Goal: Find specific page/section: Find specific page/section

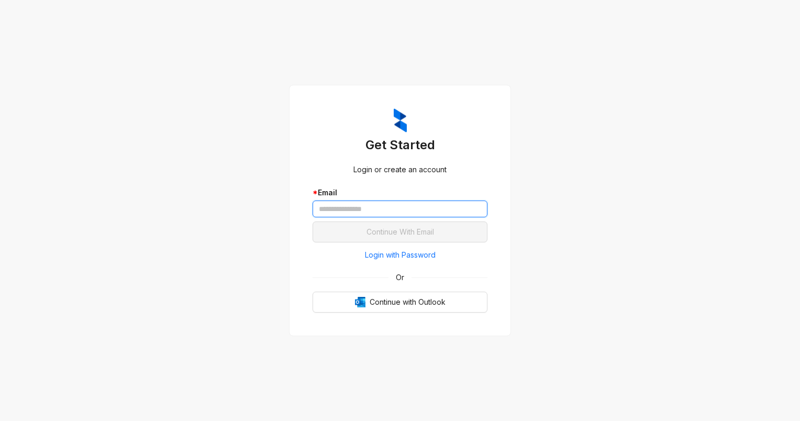
click at [328, 208] on input "text" at bounding box center [400, 209] width 175 height 17
type input "**********"
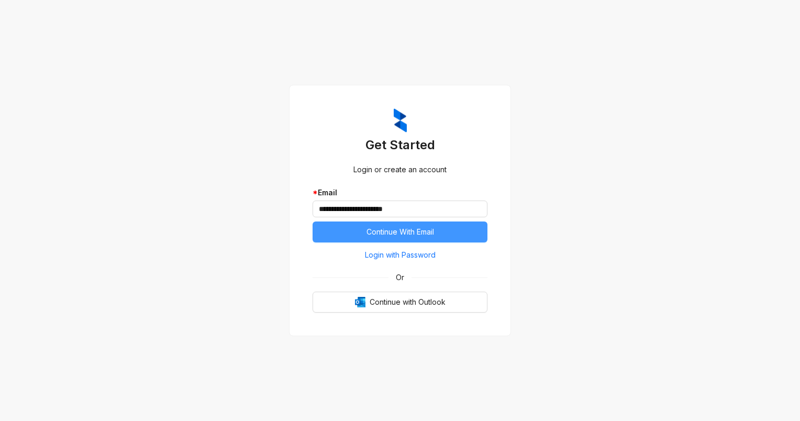
click at [385, 230] on span "Continue With Email" at bounding box center [400, 232] width 68 height 12
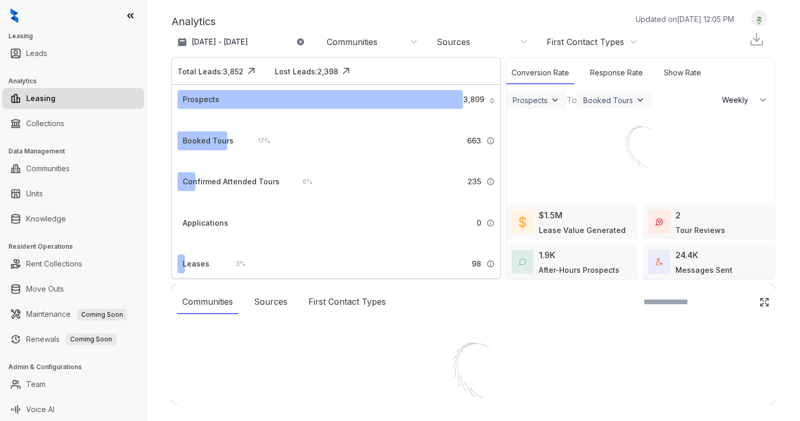
select select "******"
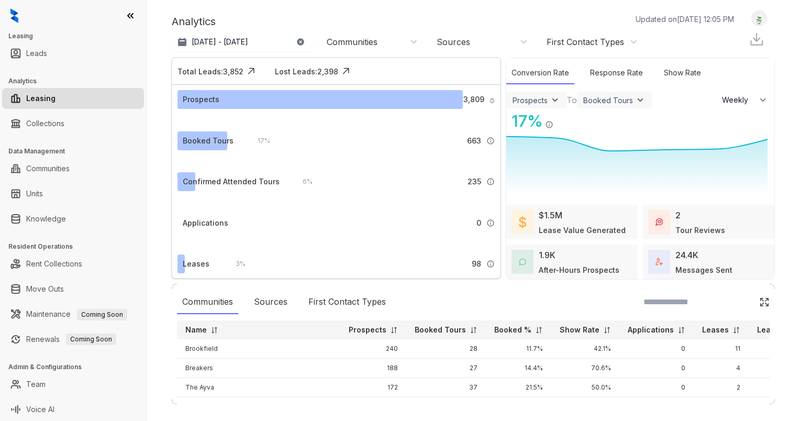
click at [752, 19] on img at bounding box center [759, 18] width 15 height 11
click at [40, 123] on link "Collections" at bounding box center [45, 123] width 38 height 21
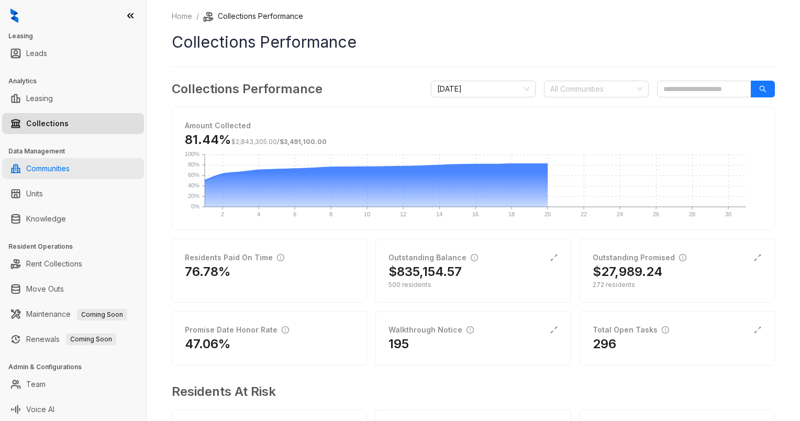
click at [46, 168] on link "Communities" at bounding box center [47, 168] width 43 height 21
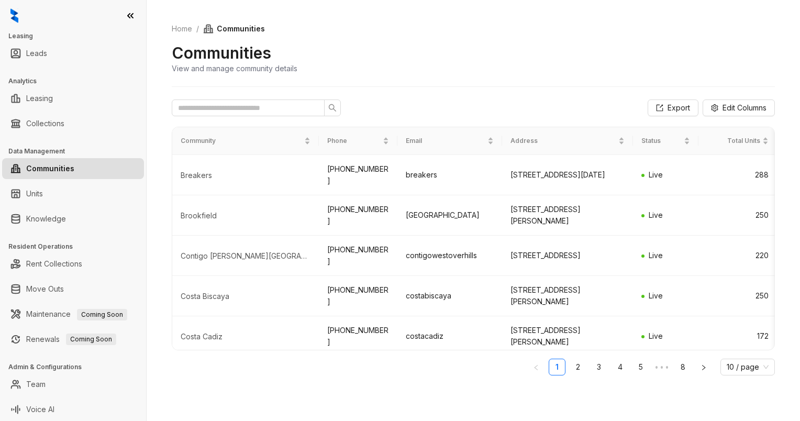
scroll to position [215, 0]
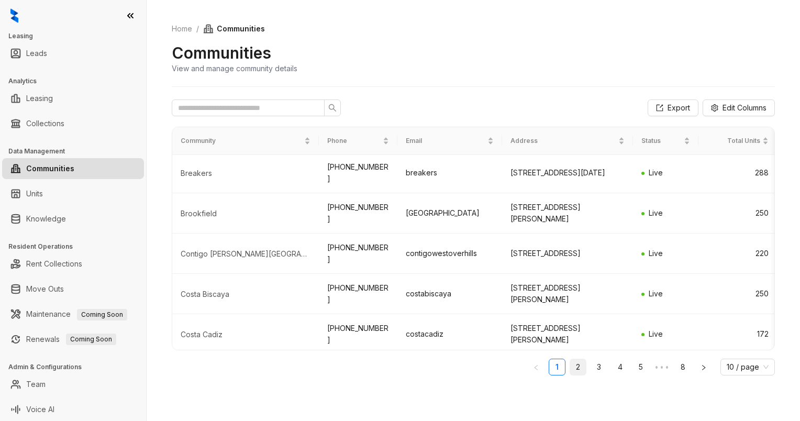
click at [571, 368] on link "2" at bounding box center [578, 367] width 16 height 16
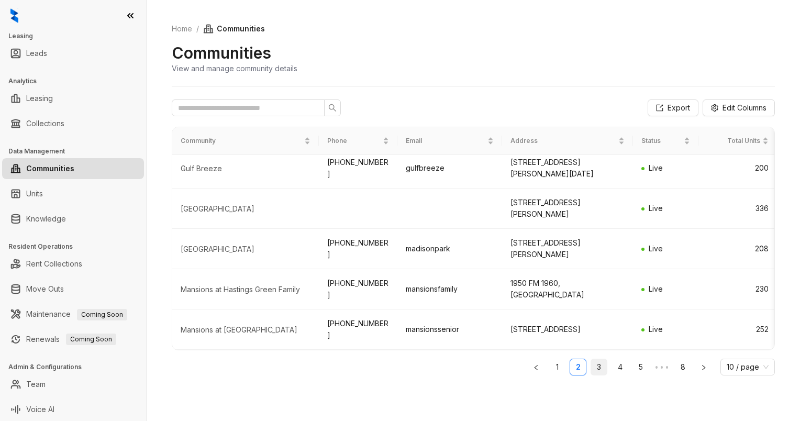
click at [594, 368] on link "3" at bounding box center [599, 367] width 16 height 16
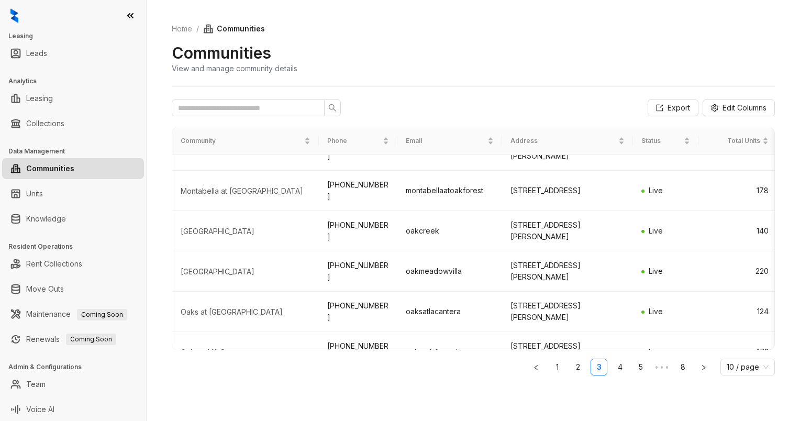
scroll to position [66, 0]
click at [358, 272] on td "[PHONE_NUMBER]" at bounding box center [358, 270] width 79 height 40
click at [654, 269] on span "Live" at bounding box center [656, 269] width 14 height 9
click at [234, 268] on div "[GEOGRAPHIC_DATA]" at bounding box center [246, 270] width 130 height 10
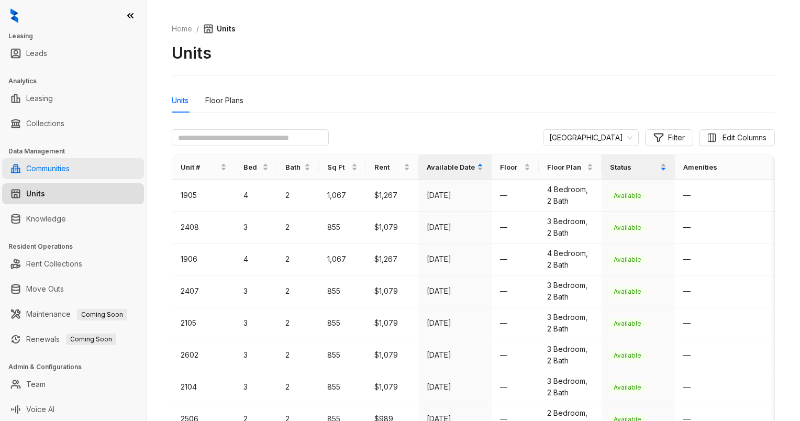
click at [51, 164] on link "Communities" at bounding box center [47, 168] width 43 height 21
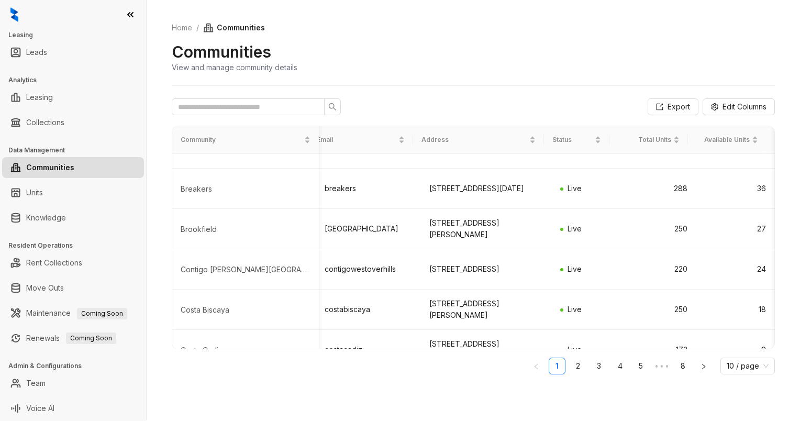
scroll to position [215, 96]
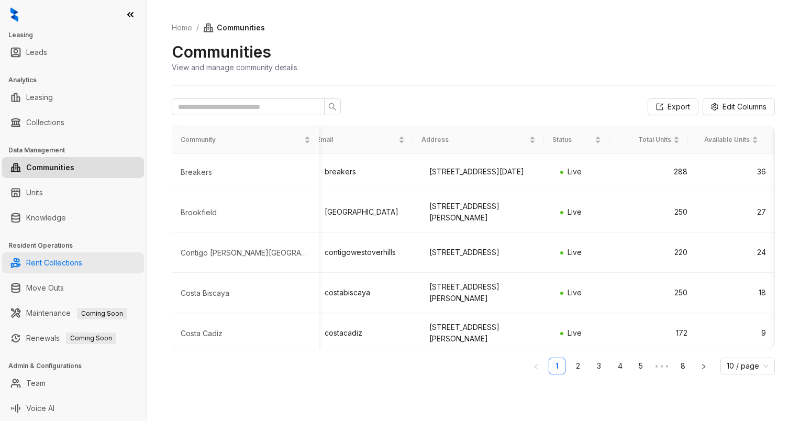
click at [73, 264] on link "Rent Collections" at bounding box center [54, 262] width 56 height 21
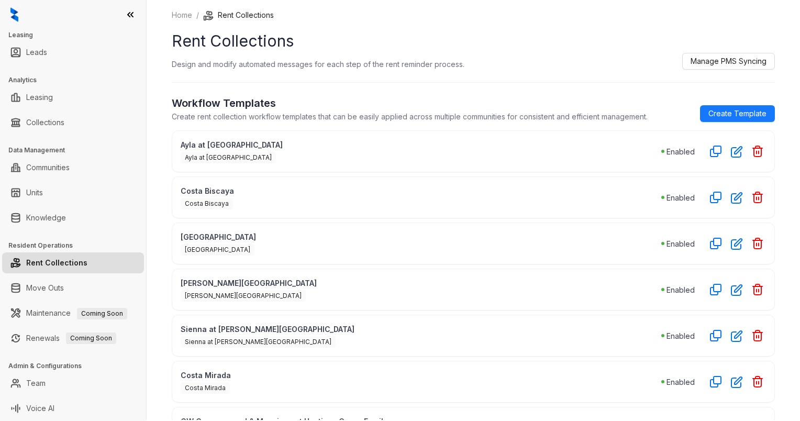
click at [375, 194] on p "Costa Biscaya" at bounding box center [421, 190] width 481 height 11
click at [715, 60] on span "Manage PMS Syncing" at bounding box center [729, 61] width 76 height 12
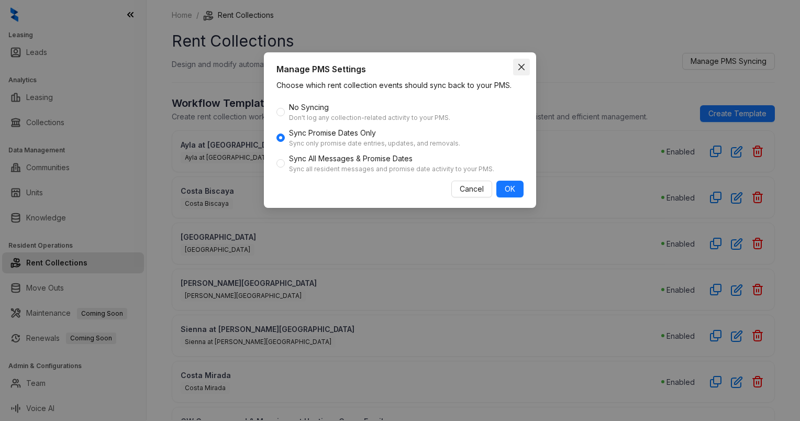
click at [524, 67] on icon "close" at bounding box center [521, 67] width 8 height 8
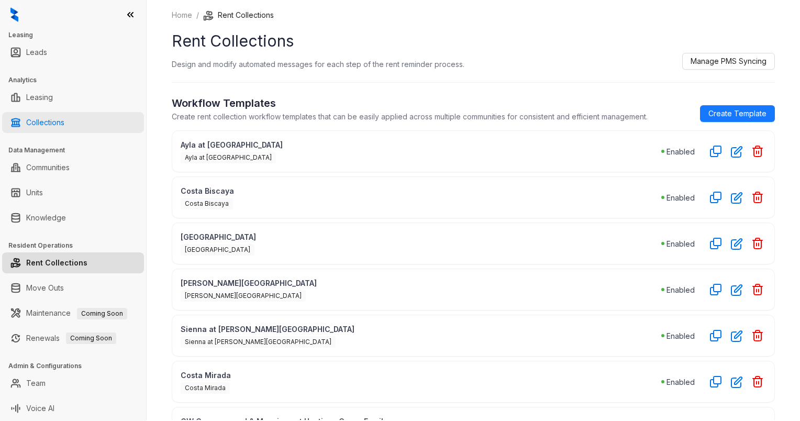
click at [52, 120] on link "Collections" at bounding box center [45, 122] width 38 height 21
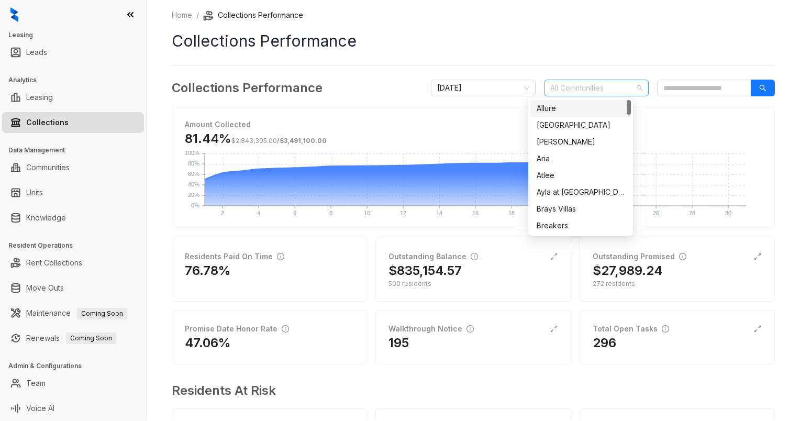
click at [621, 91] on div "All Communities" at bounding box center [596, 88] width 105 height 17
drag, startPoint x: 632, startPoint y: 105, endPoint x: 634, endPoint y: 125, distance: 19.4
click at [634, 125] on body "Leasing Leads Analytics Leasing Collections Data Management Communities Units K…" at bounding box center [400, 210] width 800 height 421
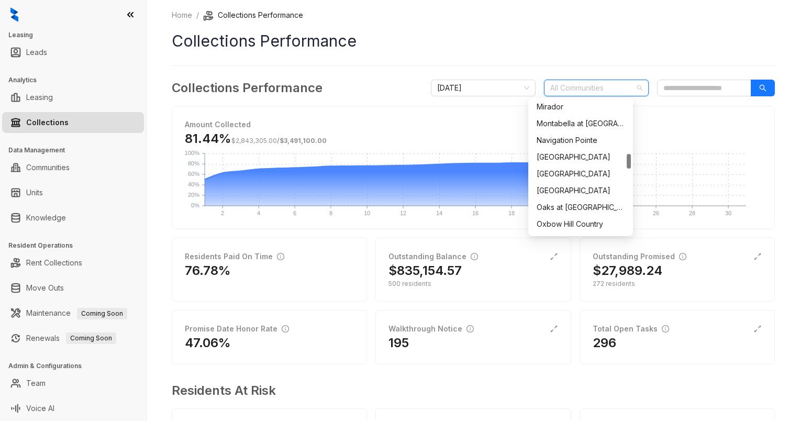
scroll to position [490, 0]
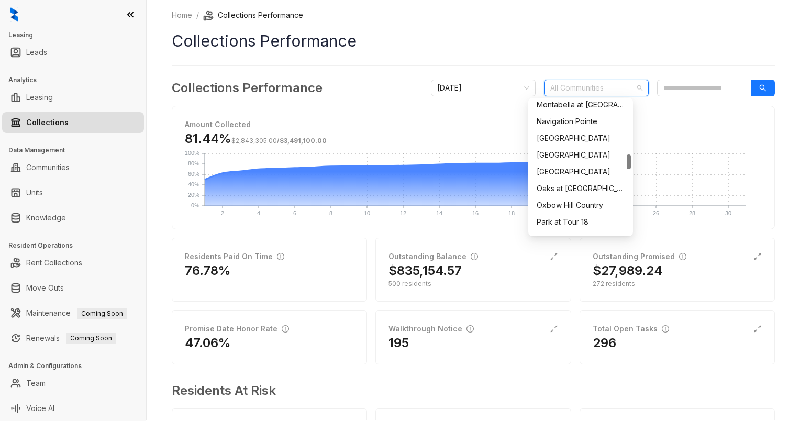
drag, startPoint x: 628, startPoint y: 109, endPoint x: 630, endPoint y: 163, distance: 54.5
click at [630, 163] on div at bounding box center [629, 161] width 4 height 15
click at [580, 173] on div "[GEOGRAPHIC_DATA]" at bounding box center [581, 172] width 88 height 12
click at [751, 87] on button "button" at bounding box center [763, 88] width 24 height 17
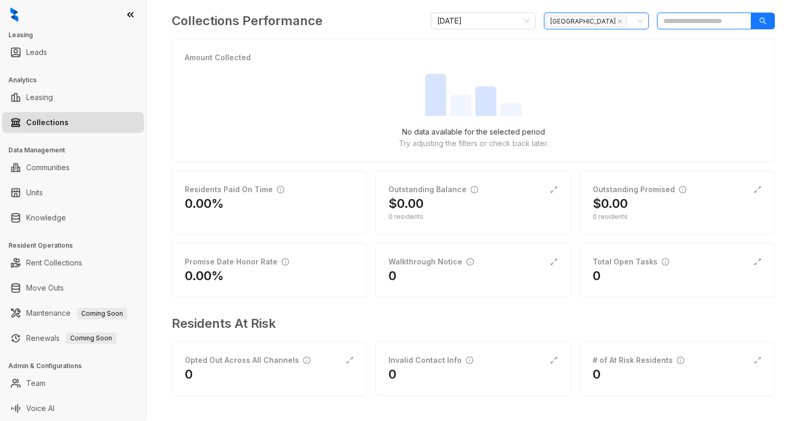
scroll to position [0, 0]
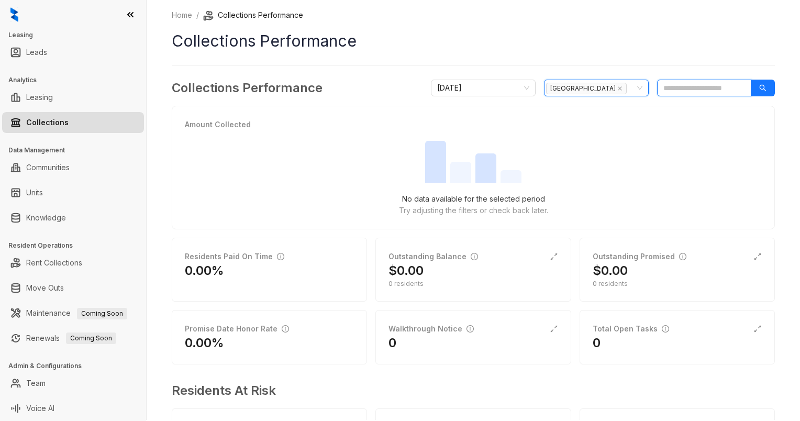
click at [725, 87] on input "search" at bounding box center [704, 88] width 94 height 17
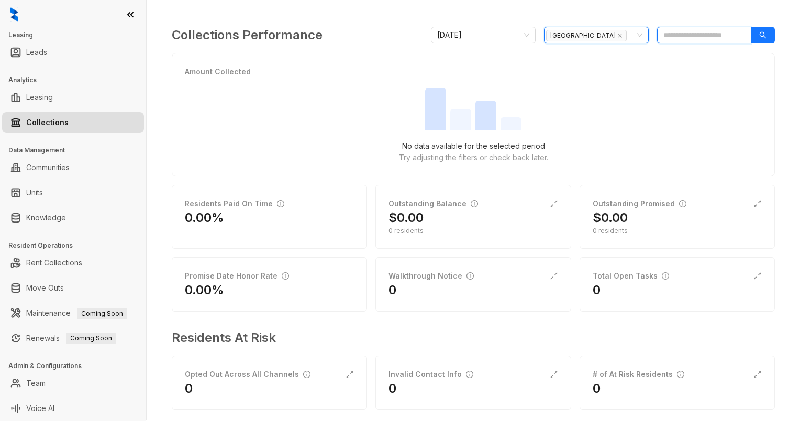
scroll to position [67, 0]
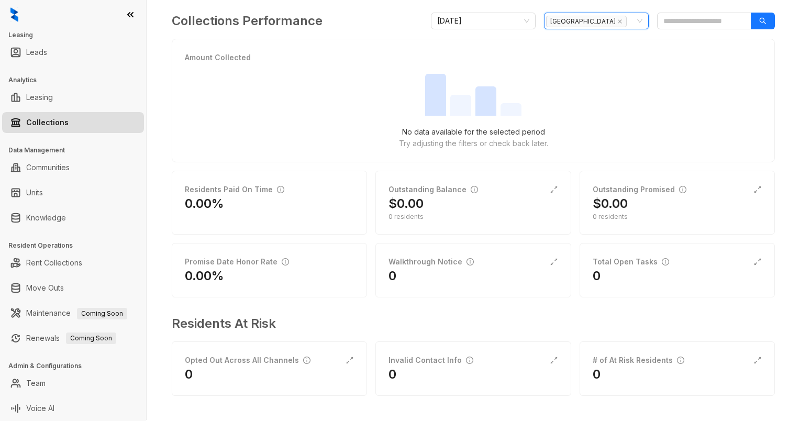
click at [249, 188] on div "Residents Paid On Time" at bounding box center [234, 190] width 99 height 12
